Goal: Information Seeking & Learning: Learn about a topic

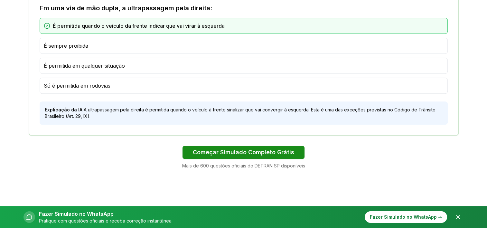
scroll to position [450, 0]
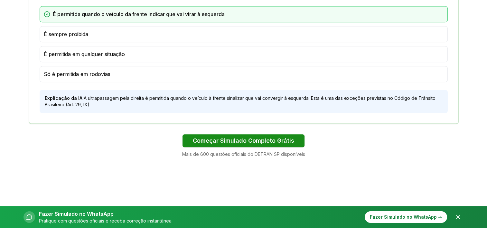
click at [274, 140] on button "Começar Simulado Completo Grátis" at bounding box center [243, 140] width 122 height 13
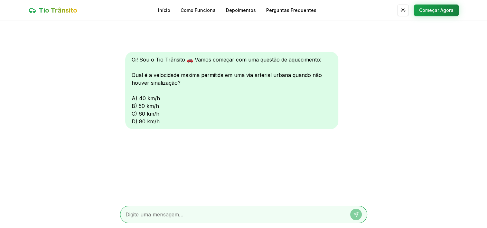
drag, startPoint x: 205, startPoint y: 220, endPoint x: 199, endPoint y: 211, distance: 10.2
click at [204, 220] on div at bounding box center [243, 213] width 247 height 17
click at [196, 209] on div at bounding box center [243, 213] width 247 height 17
click at [196, 212] on textarea at bounding box center [234, 214] width 218 height 8
type textarea "60"
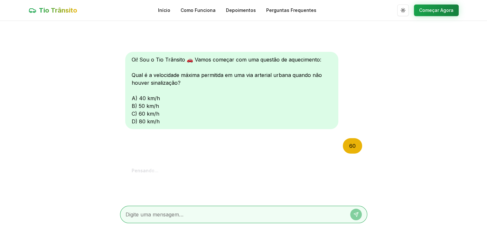
scroll to position [68, 0]
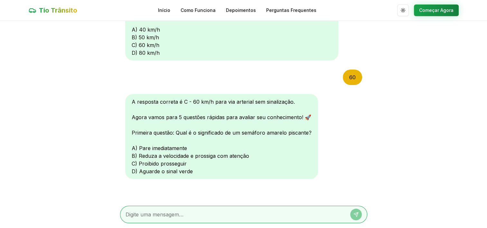
type textarea "c"
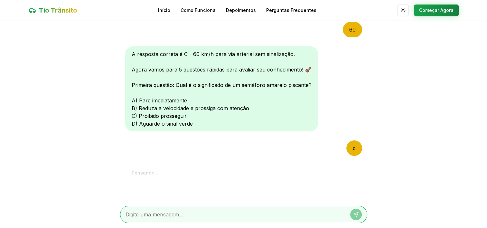
scroll to position [235, 0]
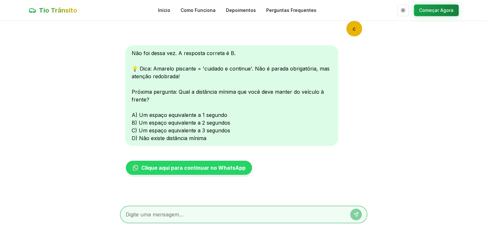
type textarea "d"
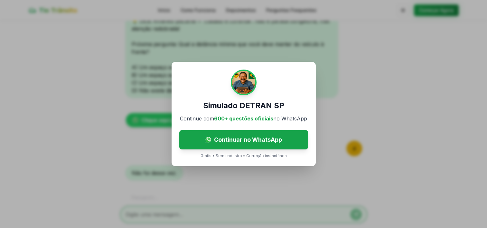
scroll to position [307, 0]
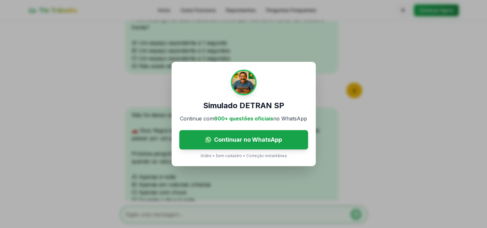
click at [236, 166] on div "Simulado DETRAN SP Continue com 600+ questões oficiais no WhatsApp Continuar no…" at bounding box center [243, 114] width 144 height 104
click at [231, 187] on div "Simulado DETRAN SP Continue com 600+ questões oficiais no WhatsApp Continuar no…" at bounding box center [243, 114] width 487 height 228
click at [228, 155] on p "Grátis • Sem cadastro • Correção instantânea" at bounding box center [243, 155] width 86 height 5
click at [217, 160] on div "Simulado DETRAN SP Continue com 600+ questões oficiais no WhatsApp Continuar no…" at bounding box center [243, 114] width 144 height 104
copy p "S"
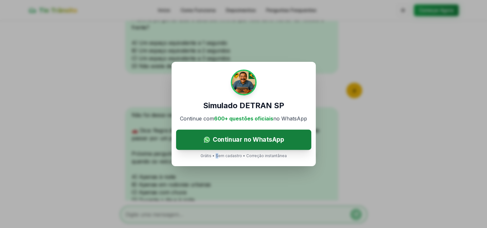
click at [277, 134] on link "Continuar no WhatsApp" at bounding box center [243, 140] width 135 height 20
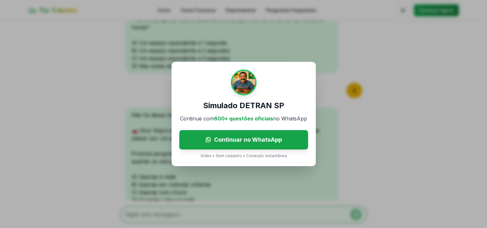
click at [319, 18] on div "Simulado DETRAN SP Continue com 600+ questões oficiais no WhatsApp Continuar no…" at bounding box center [243, 114] width 487 height 228
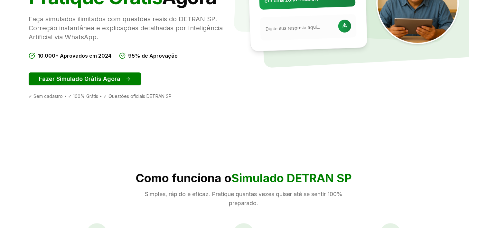
scroll to position [129, 0]
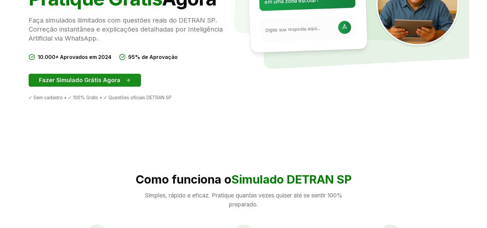
click at [121, 81] on button "Fazer Simulado Grátis Agora" at bounding box center [85, 80] width 112 height 13
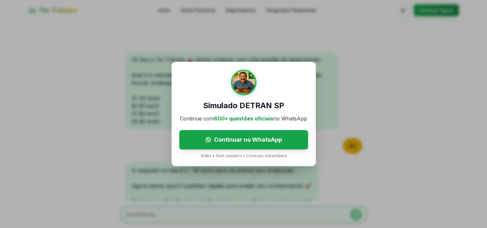
scroll to position [369, 0]
